Goal: Ask a question: Ask a question

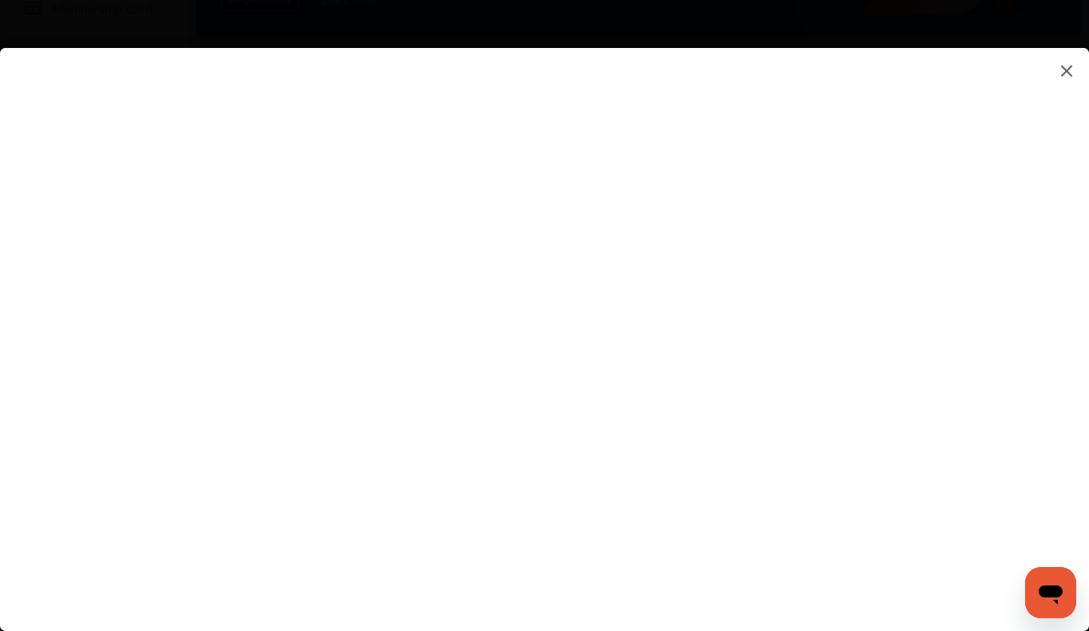
scroll to position [80, 0]
click at [257, 424] on flutter-view at bounding box center [544, 323] width 1089 height 551
click at [1054, 587] on icon "Open messaging window" at bounding box center [1051, 594] width 24 height 19
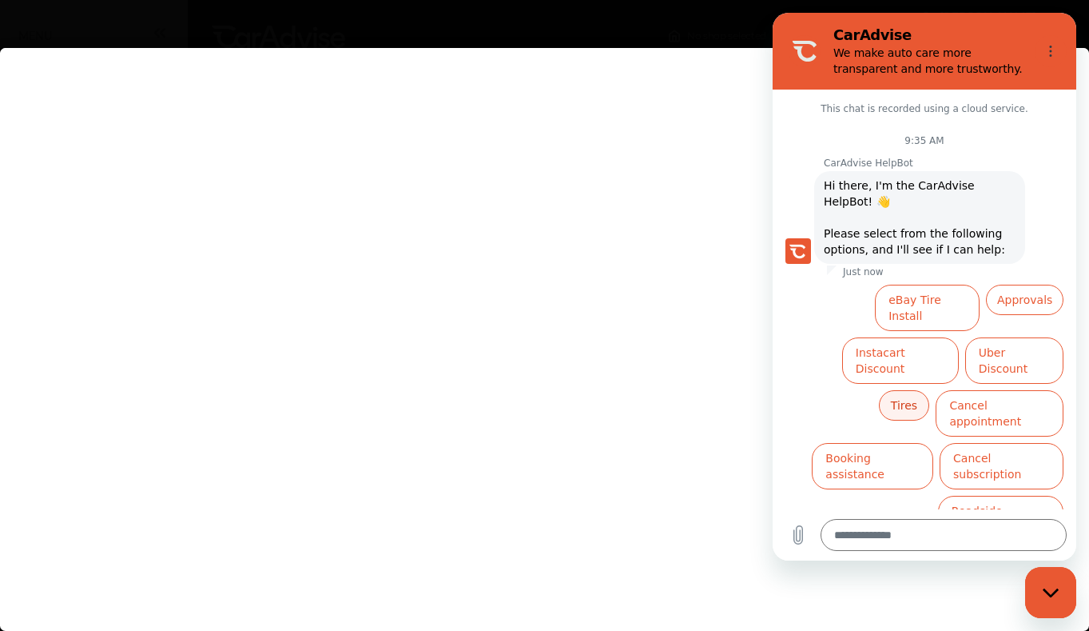
click at [899, 390] on button "Tires" at bounding box center [904, 405] width 51 height 30
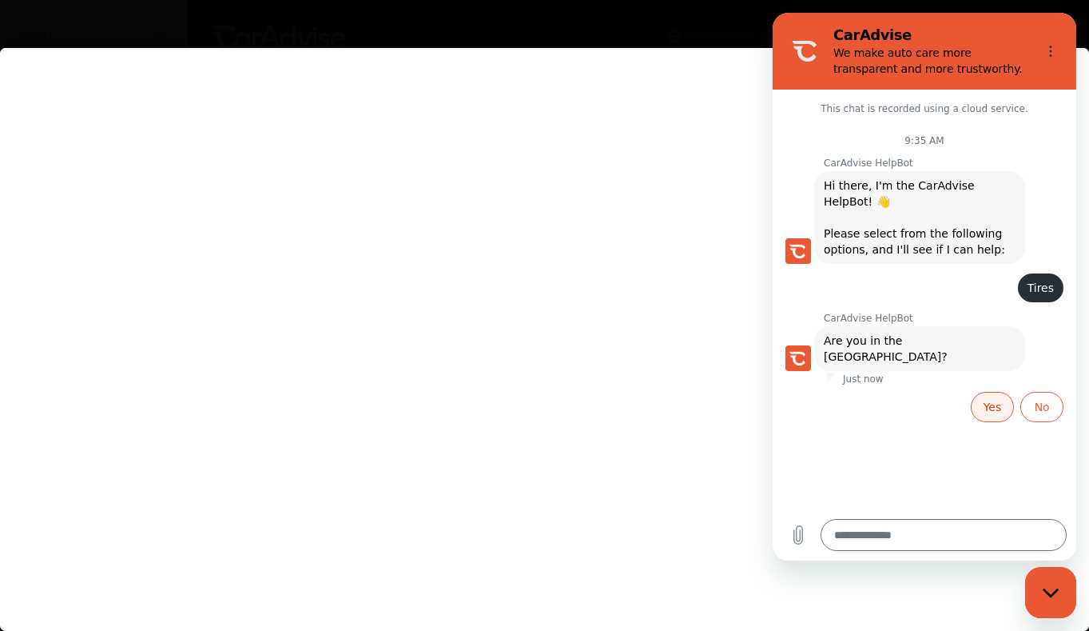
click at [990, 392] on button "Yes" at bounding box center [993, 407] width 44 height 30
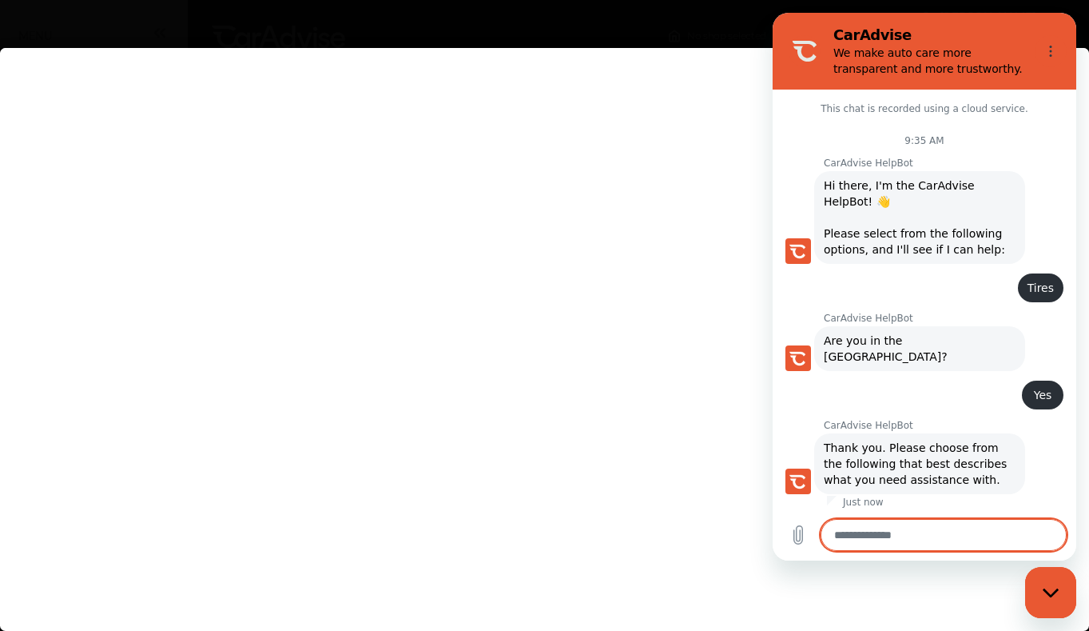
scroll to position [113, 0]
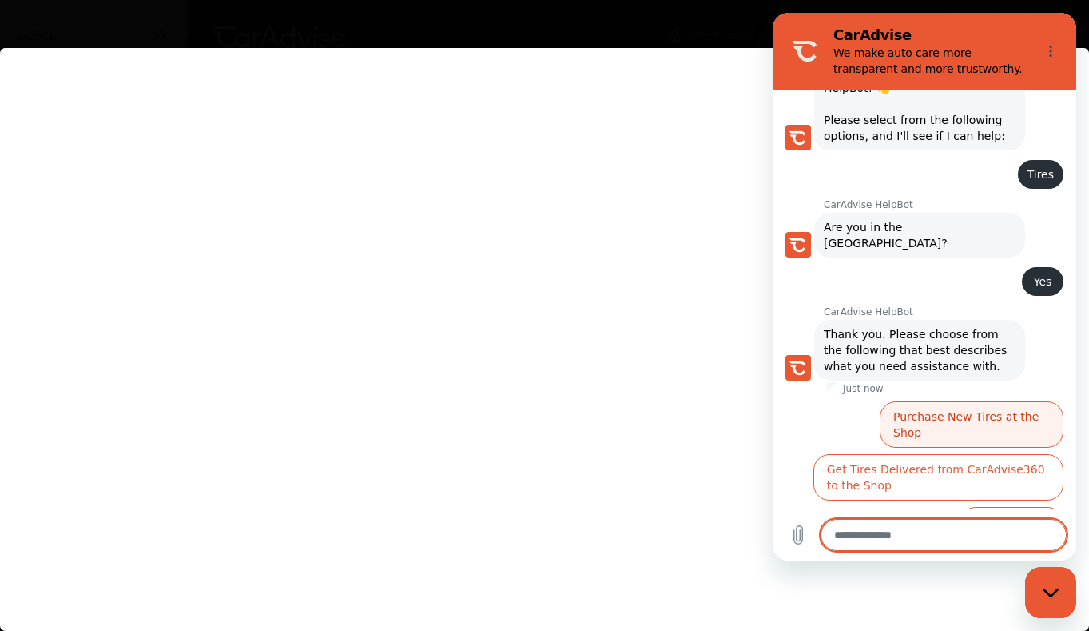
click at [942, 401] on button "Purchase New Tires at the Shop" at bounding box center [972, 424] width 184 height 46
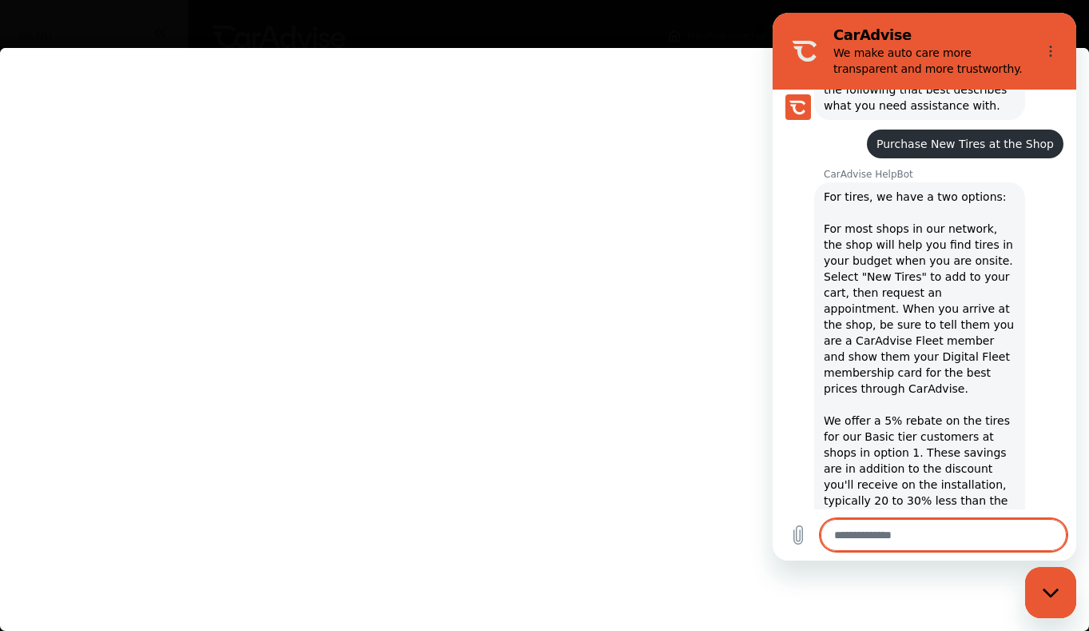
scroll to position [400, 0]
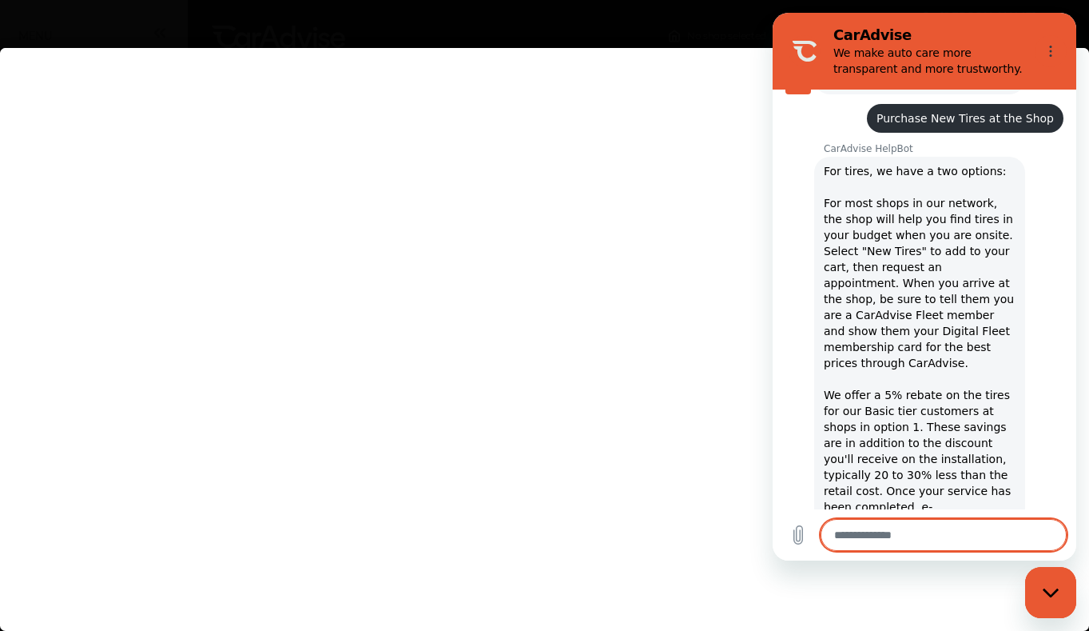
click at [959, 571] on flutter-view at bounding box center [544, 323] width 1089 height 551
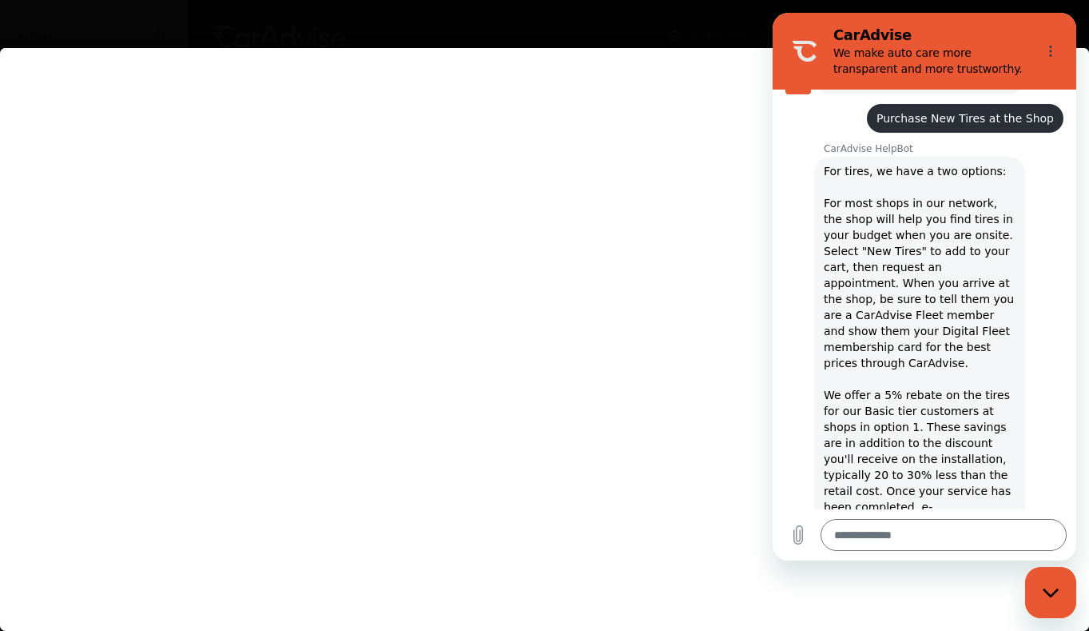
click at [959, 571] on flutter-view at bounding box center [544, 323] width 1089 height 551
click at [1049, 587] on icon "Close messaging window" at bounding box center [1051, 592] width 17 height 10
type textarea "*"
